Goal: Find specific page/section: Find specific page/section

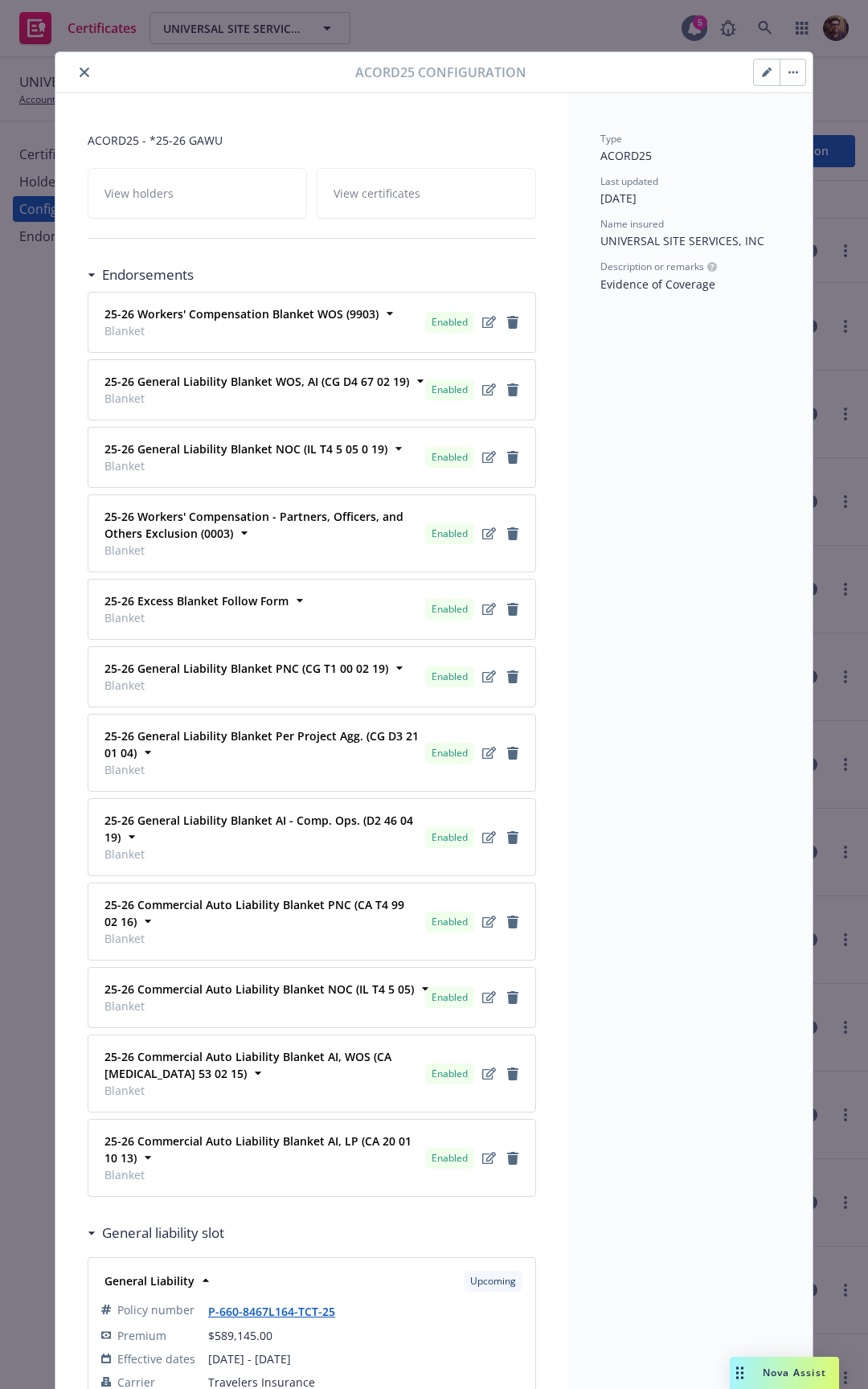
click at [403, 188] on div "View holders View certificates" at bounding box center [311, 193] width 448 height 51
click at [88, 275] on icon at bounding box center [91, 275] width 8 height 4
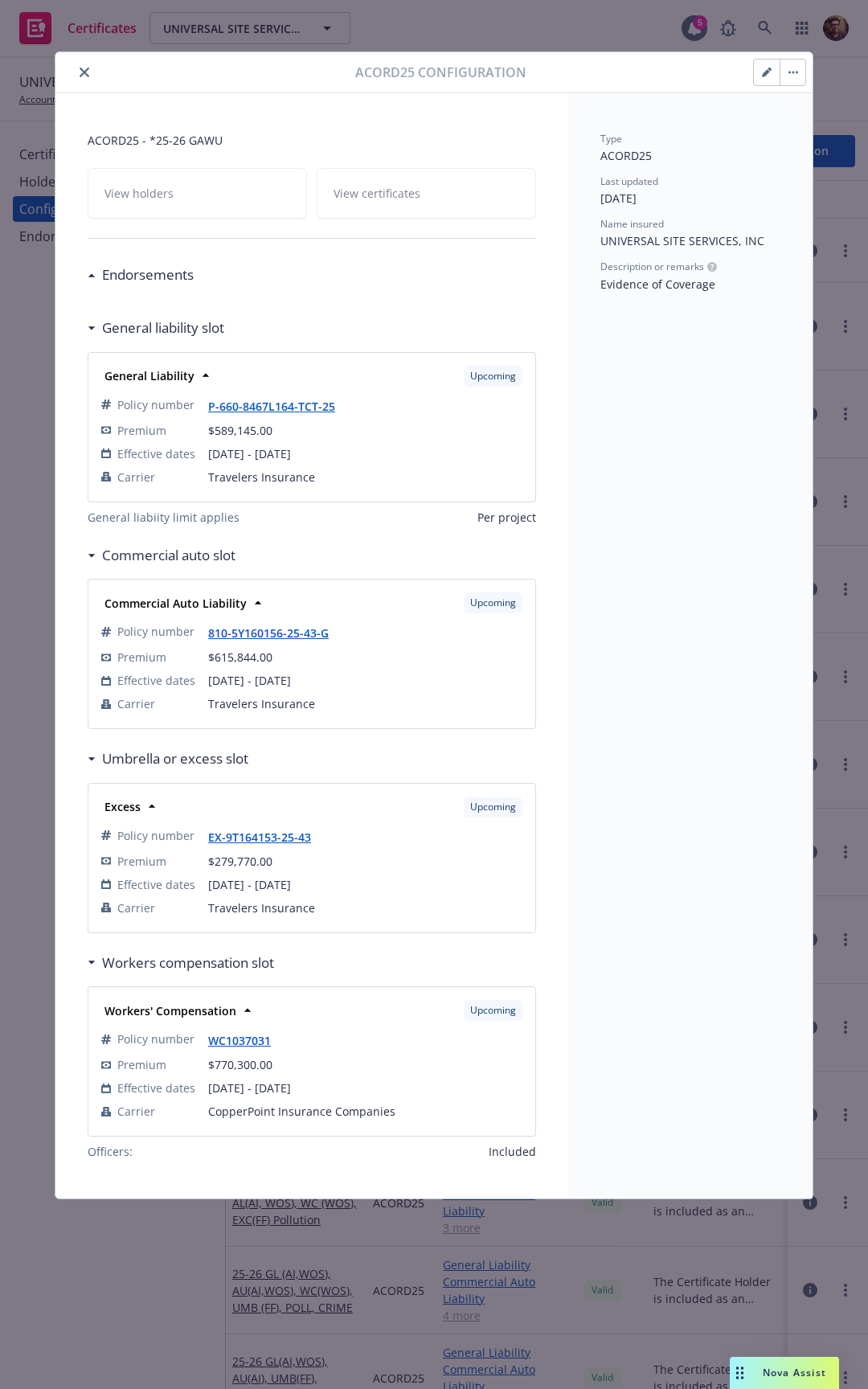
click at [390, 199] on div "View holders View certificates" at bounding box center [311, 193] width 448 height 51
